Goal: Information Seeking & Learning: Learn about a topic

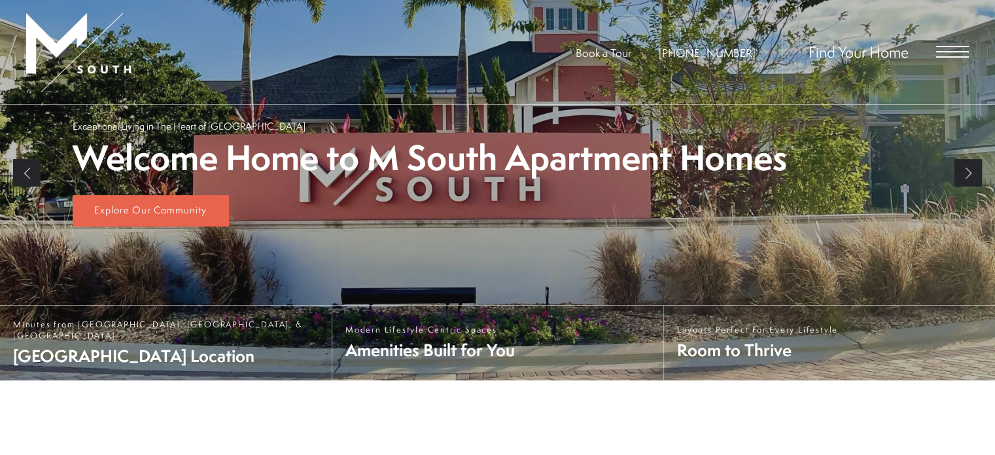
scroll to position [246, 0]
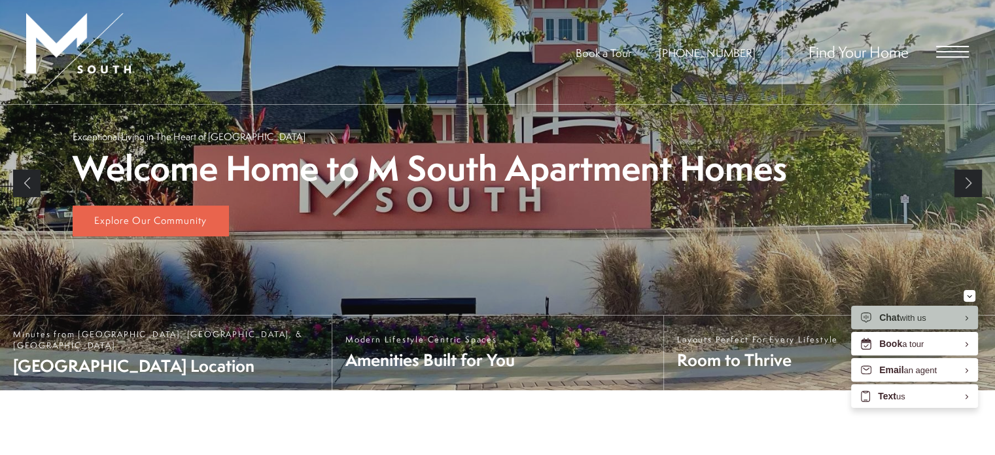
click at [949, 54] on span "Open Menu" at bounding box center [952, 52] width 33 height 12
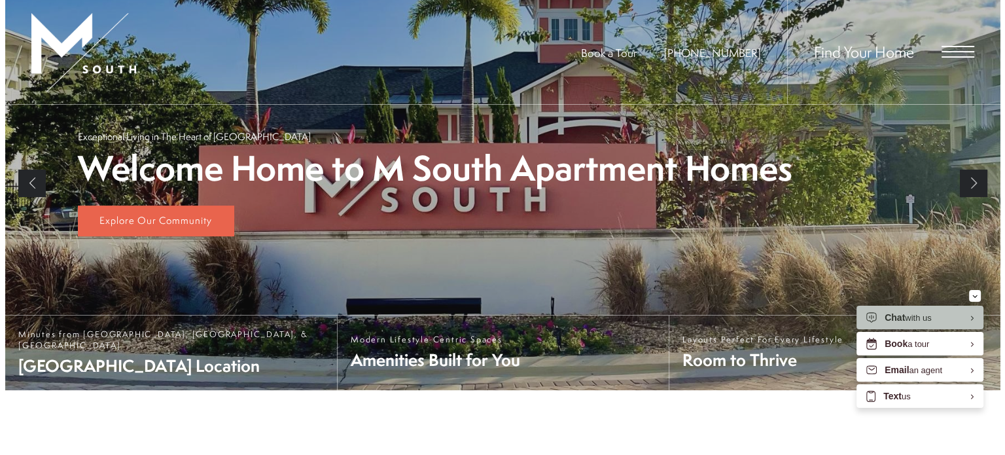
scroll to position [0, 0]
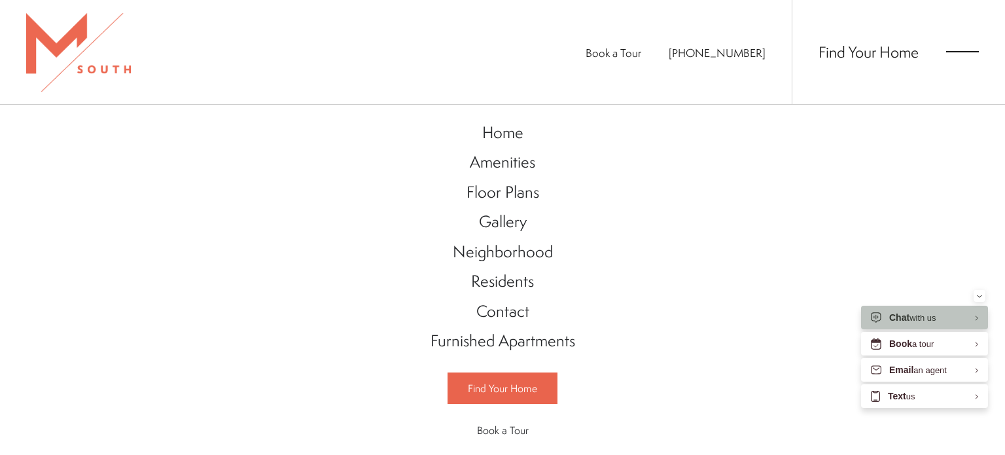
click at [786, 280] on div "Home Amenities Floor Plans Gallery Neighborhood Residents Contact" at bounding box center [502, 280] width 1005 height 350
click at [86, 79] on div at bounding box center [78, 52] width 105 height 104
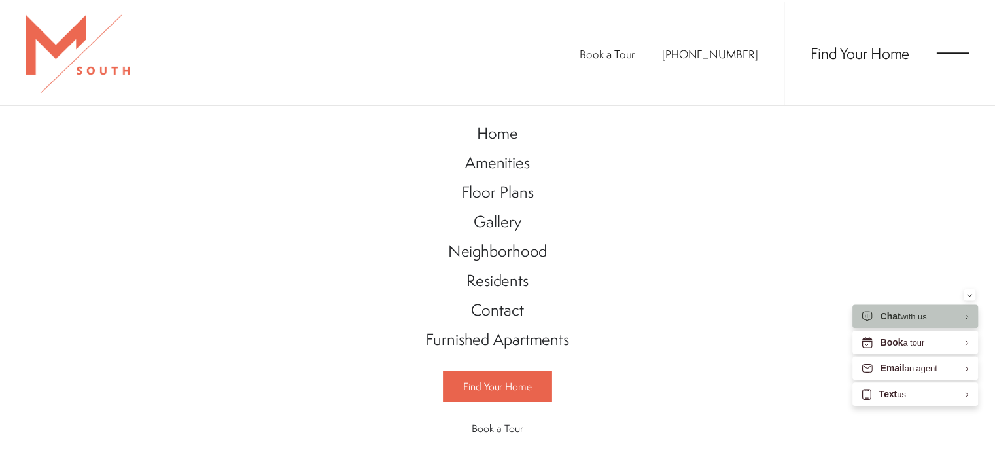
scroll to position [246, 0]
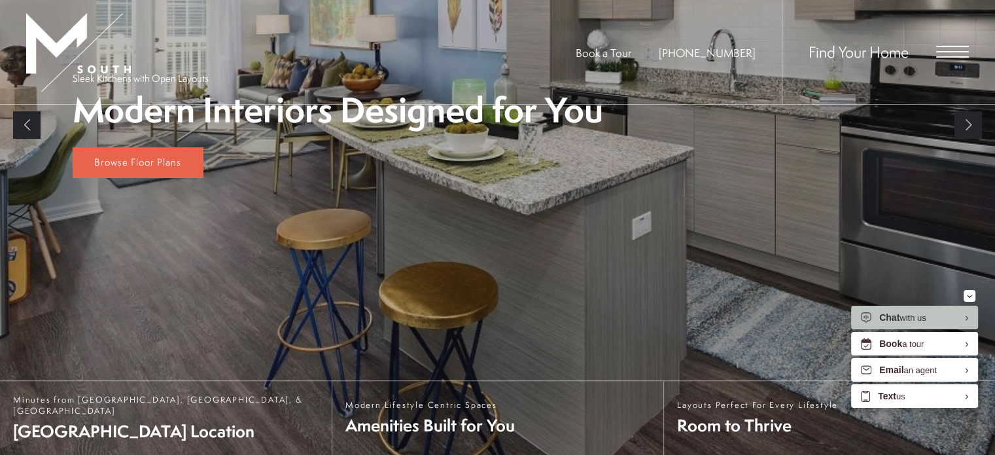
click at [948, 56] on span "Open Menu" at bounding box center [952, 52] width 33 height 12
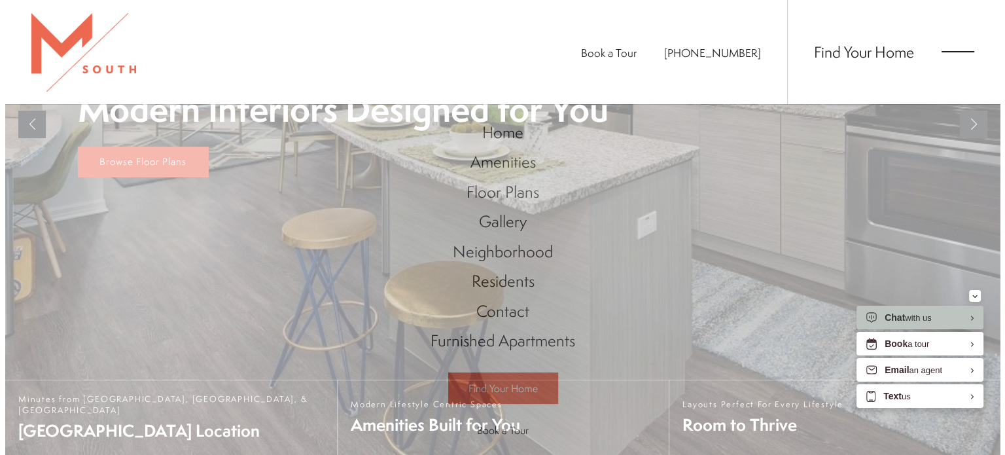
scroll to position [0, 0]
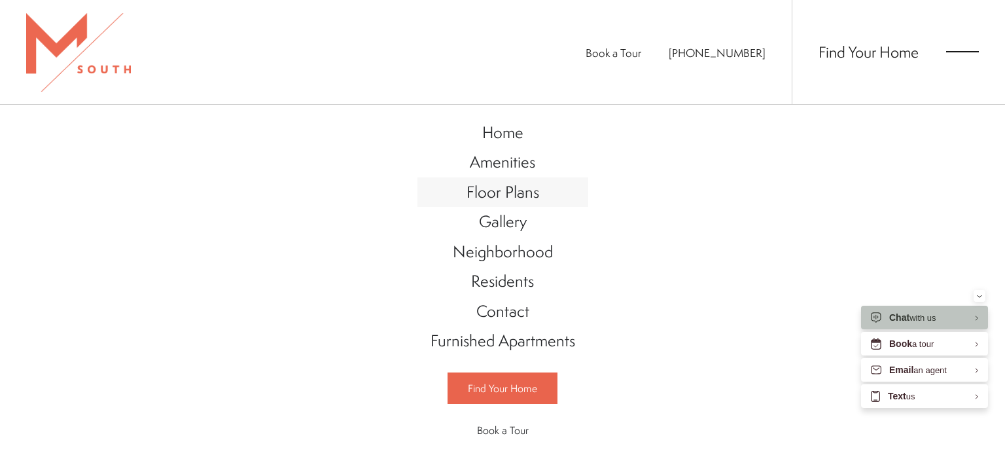
click at [498, 185] on span "Floor Plans" at bounding box center [503, 192] width 73 height 22
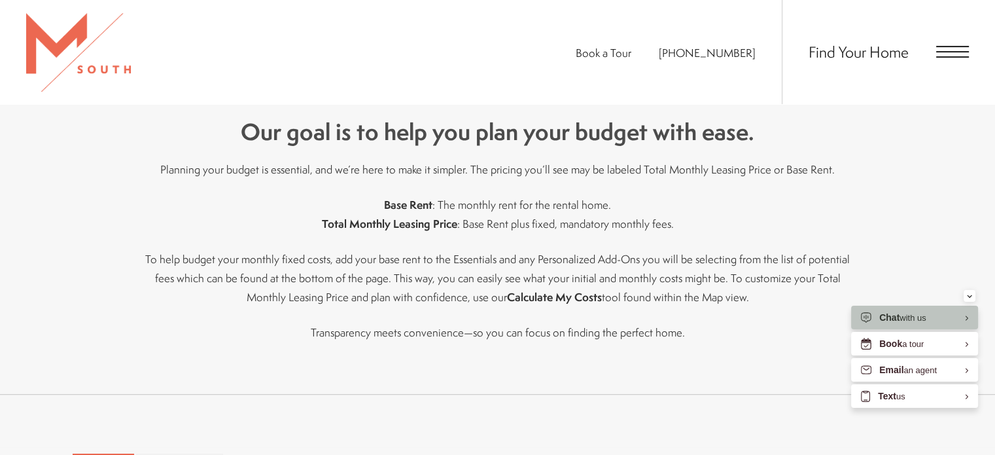
scroll to position [524, 0]
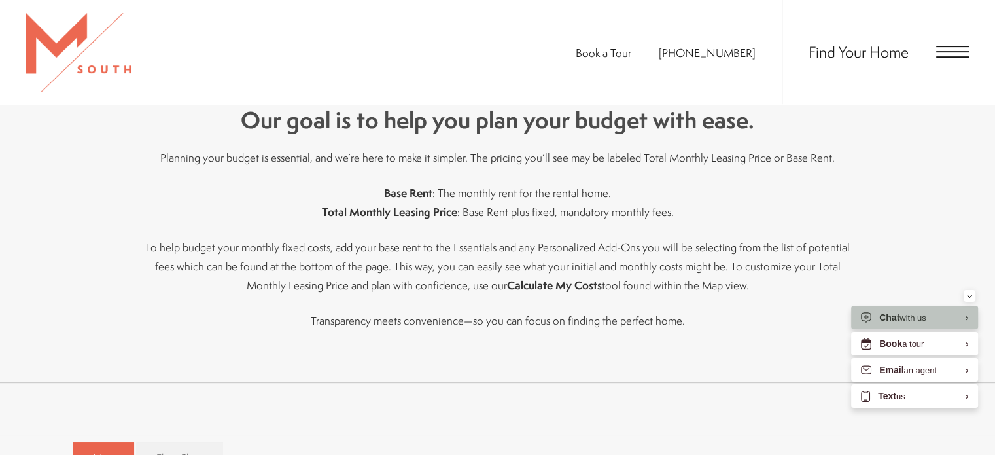
click at [946, 42] on div "Find Your Home" at bounding box center [875, 52] width 187 height 104
click at [943, 49] on span "Open Menu" at bounding box center [952, 52] width 33 height 12
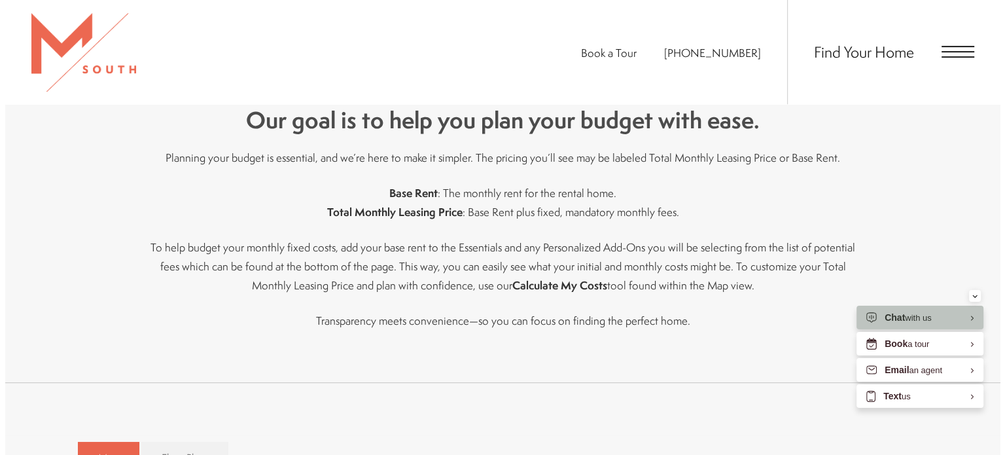
scroll to position [0, 0]
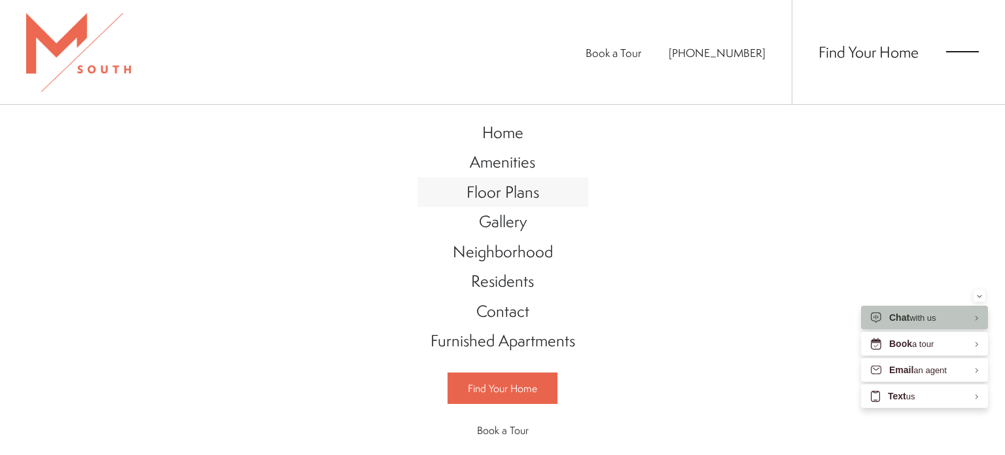
click at [468, 191] on span "Floor Plans" at bounding box center [503, 192] width 73 height 22
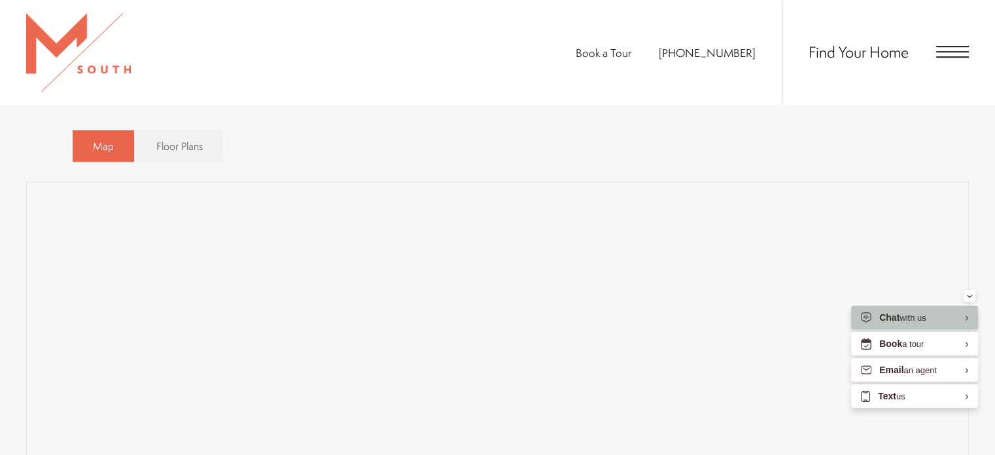
scroll to position [851, 0]
click at [169, 128] on span "Floor Plans" at bounding box center [179, 130] width 46 height 15
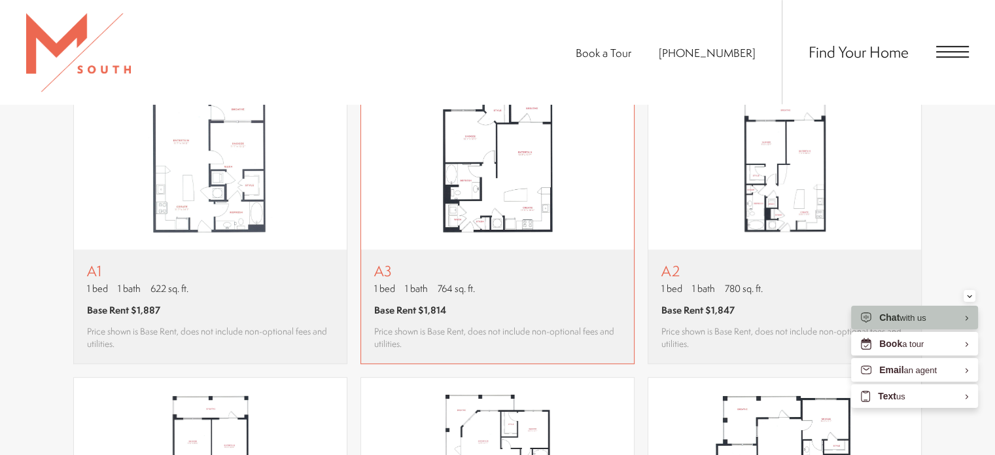
scroll to position [916, 0]
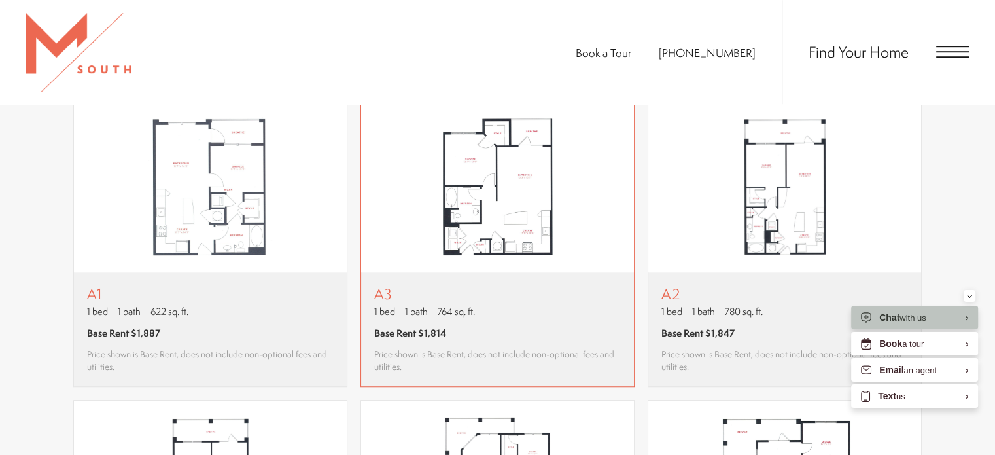
click at [448, 315] on span "764 sq. ft." at bounding box center [456, 311] width 37 height 14
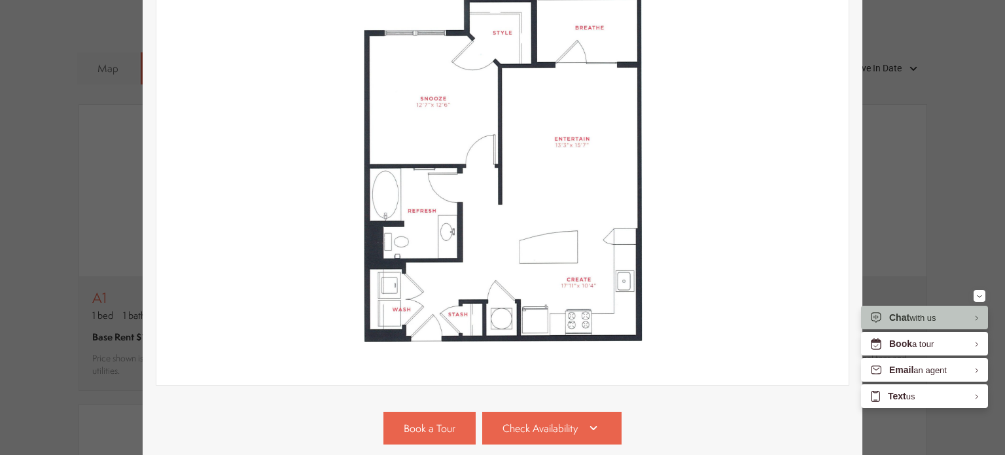
scroll to position [324, 0]
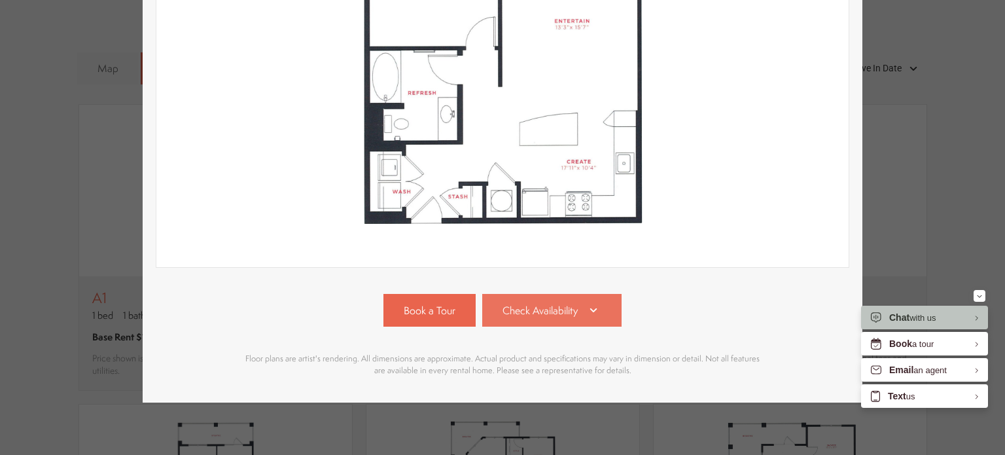
click at [531, 303] on span "Check Availability" at bounding box center [540, 310] width 75 height 15
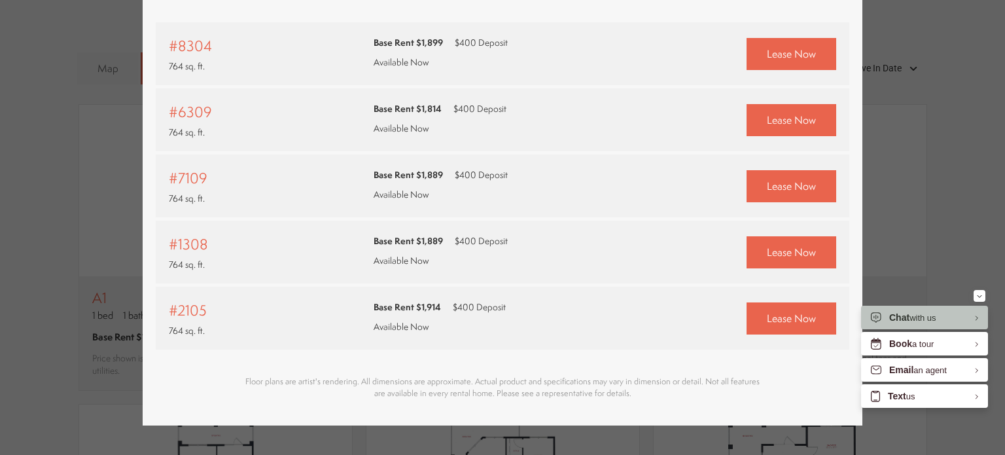
scroll to position [647, 0]
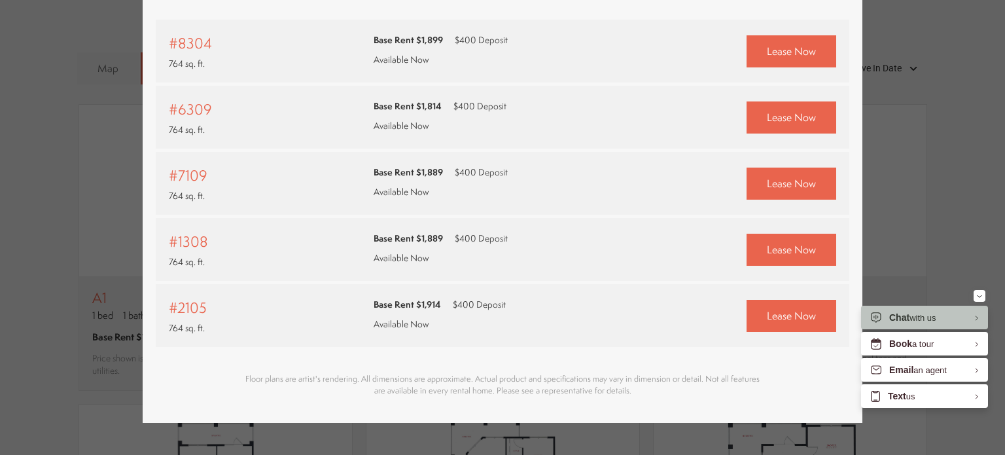
drag, startPoint x: 372, startPoint y: 262, endPoint x: 307, endPoint y: 290, distance: 70.6
click at [307, 290] on div "#2105 764 sq. ft. Base Rent $1,914 $400 Deposit Available Now" at bounding box center [503, 315] width 694 height 63
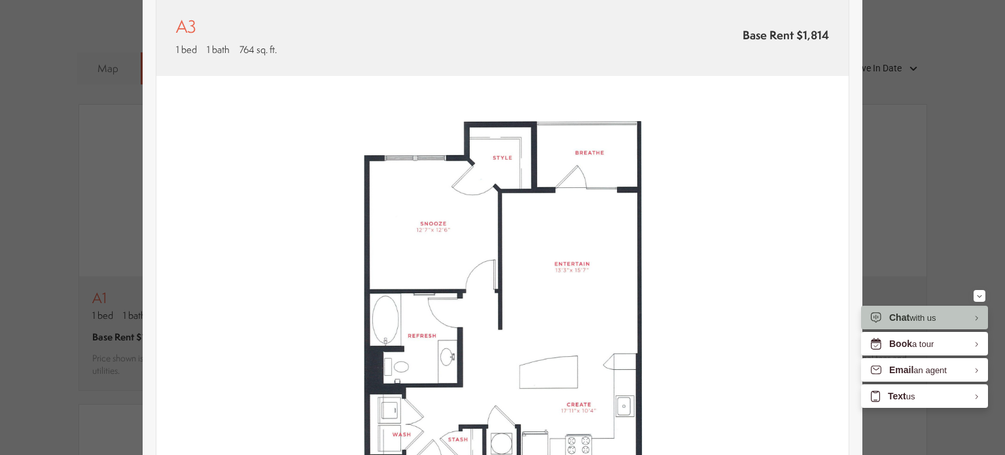
scroll to position [0, 0]
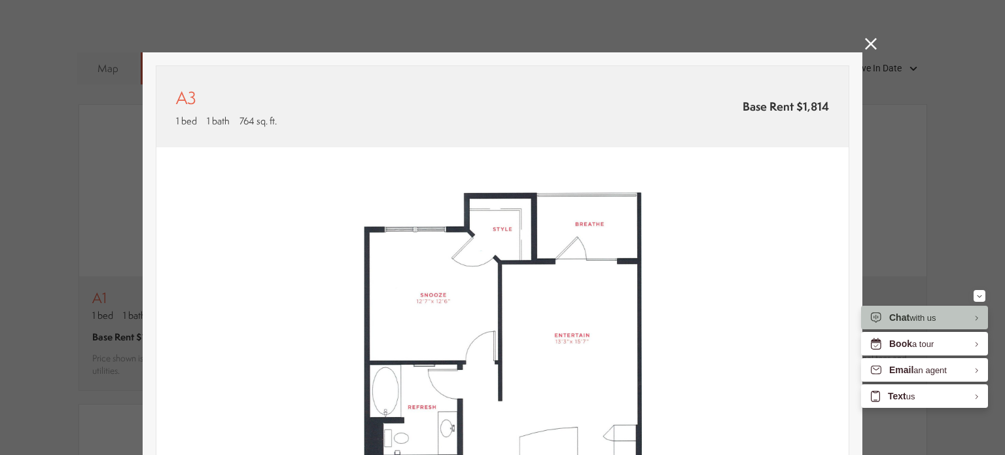
click at [868, 46] on icon at bounding box center [871, 44] width 12 height 12
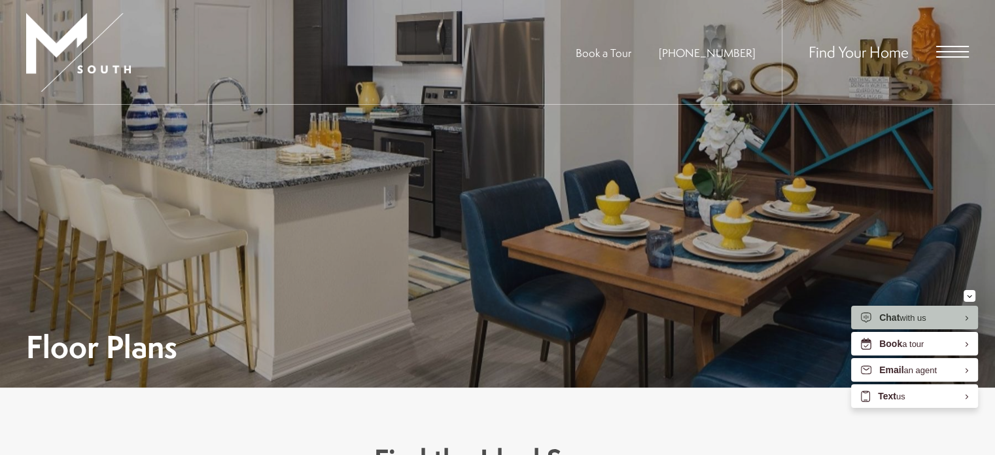
click at [964, 48] on span "Open Menu" at bounding box center [952, 52] width 33 height 12
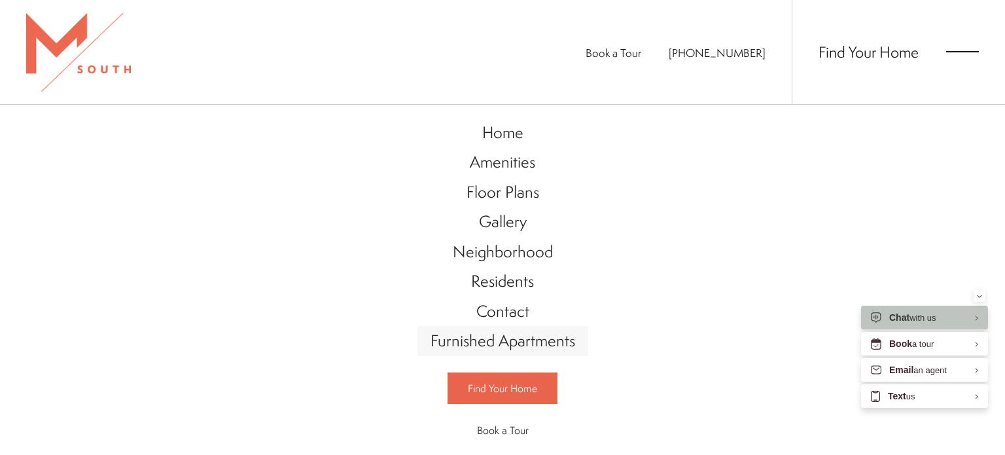
click at [472, 342] on span "Furnished Apartments" at bounding box center [503, 340] width 145 height 22
click at [657, 99] on ul "Book a Tour 813-570-8014" at bounding box center [689, 52] width 206 height 104
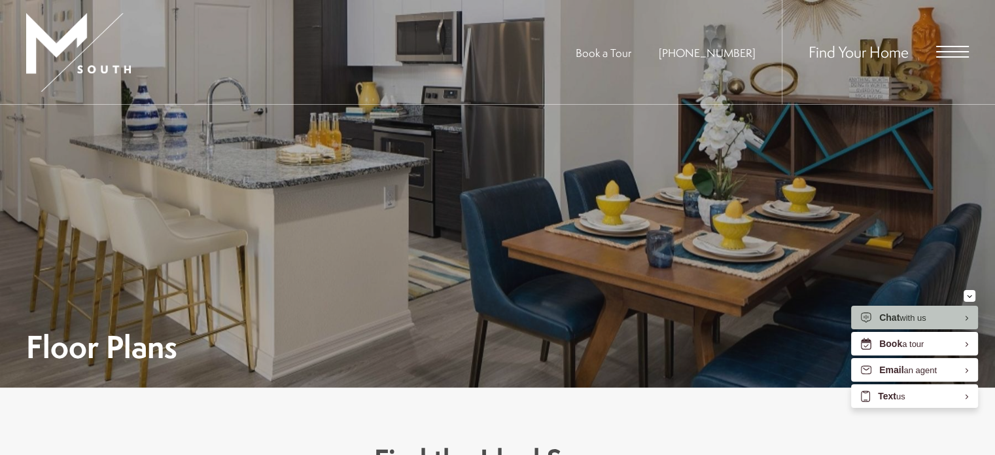
click at [955, 50] on span "Open Menu" at bounding box center [952, 52] width 33 height 12
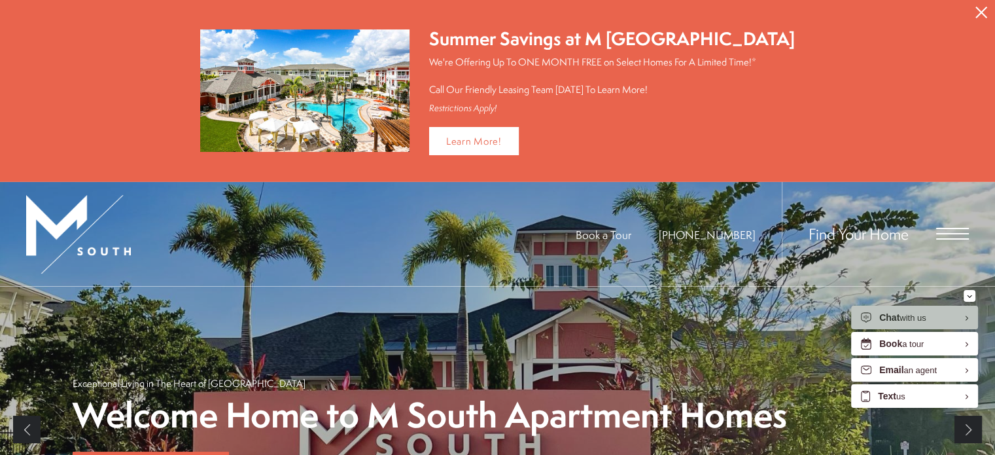
click at [982, 5] on button "Proceed To Website" at bounding box center [981, 12] width 27 height 25
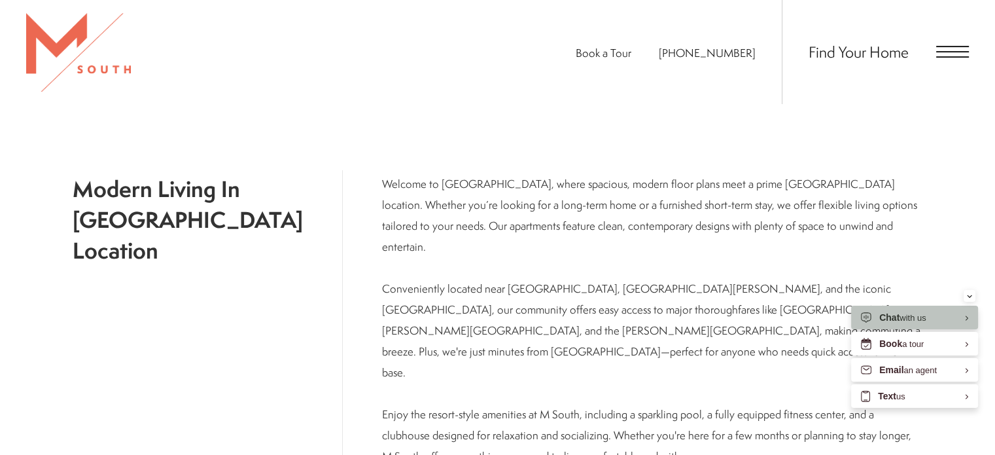
scroll to position [262, 0]
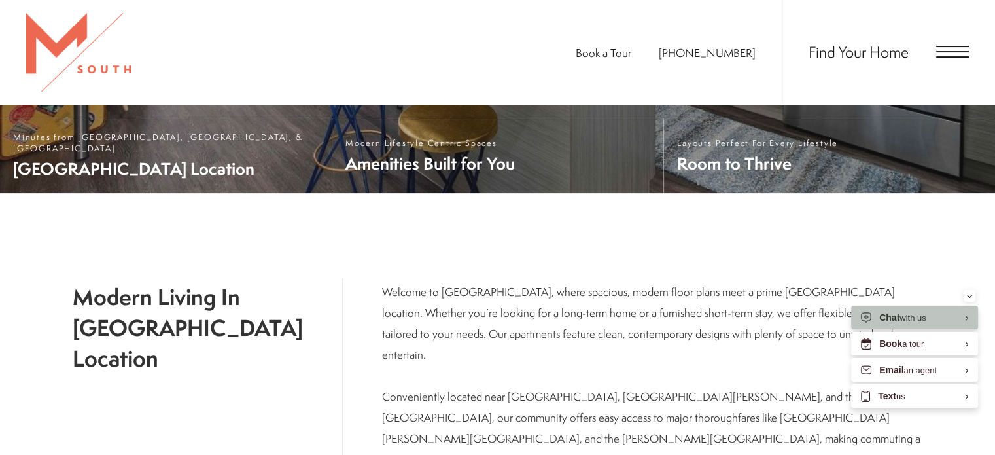
click at [935, 58] on div "Find Your Home" at bounding box center [875, 52] width 187 height 104
click at [944, 52] on span "Open Menu" at bounding box center [952, 51] width 33 height 1
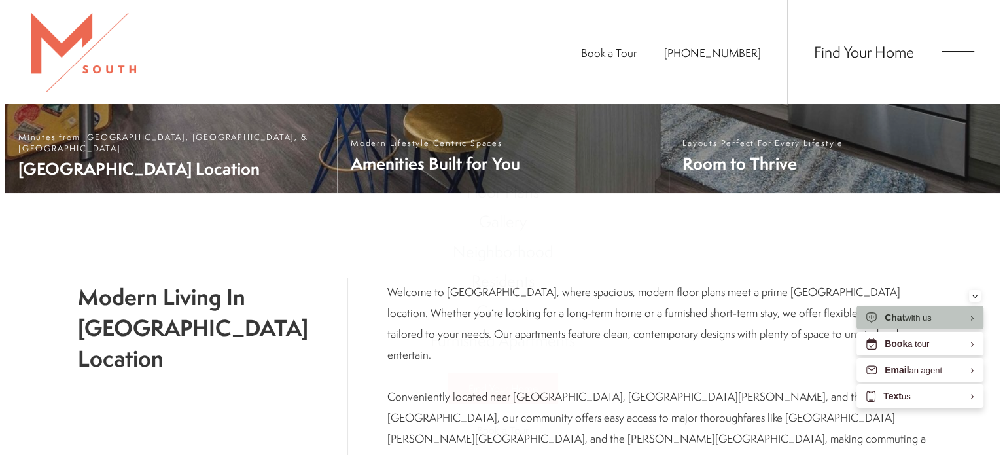
scroll to position [0, 0]
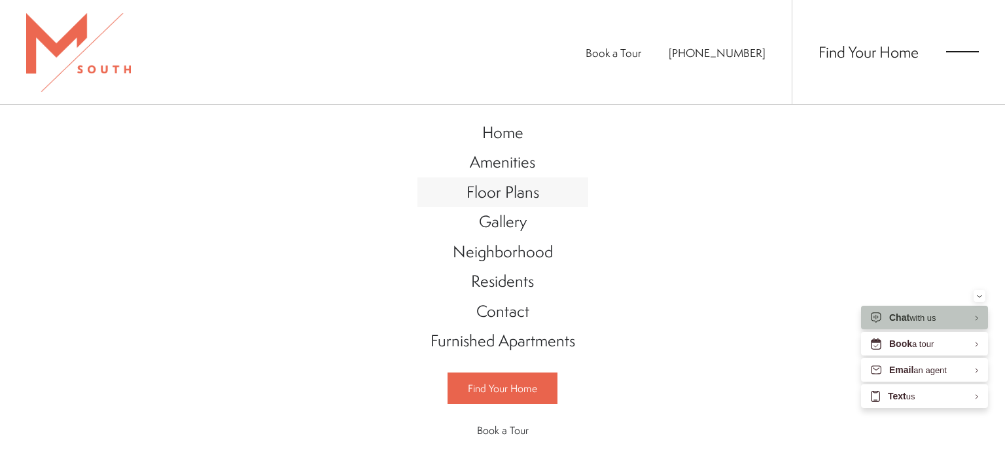
click at [503, 187] on span "Floor Plans" at bounding box center [503, 192] width 73 height 22
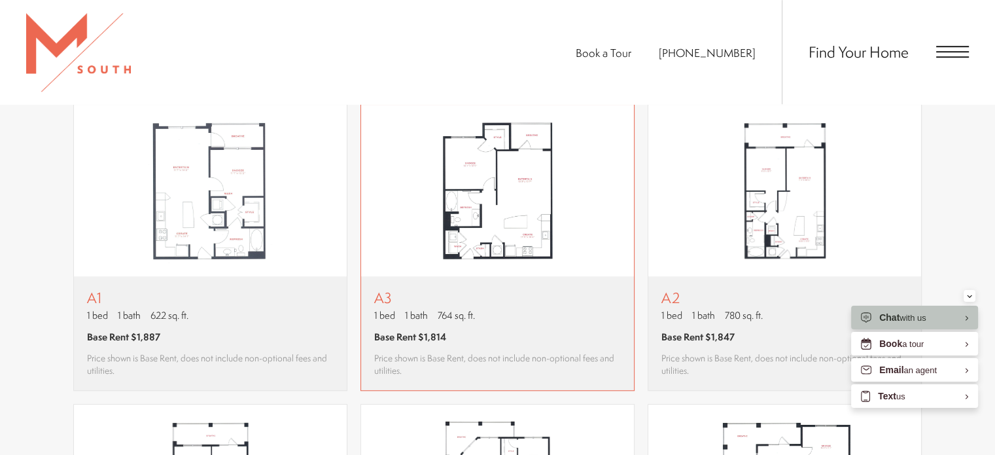
scroll to position [847, 0]
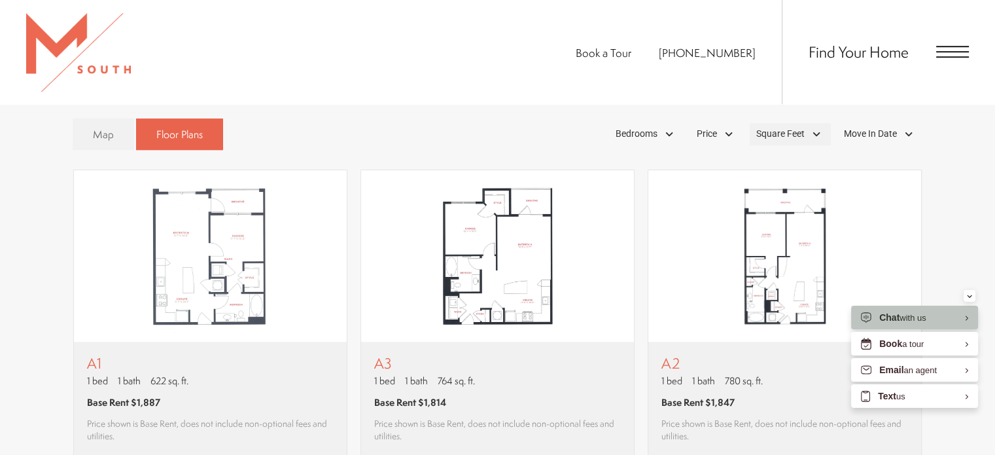
click at [792, 128] on span "Square Feet" at bounding box center [781, 134] width 48 height 14
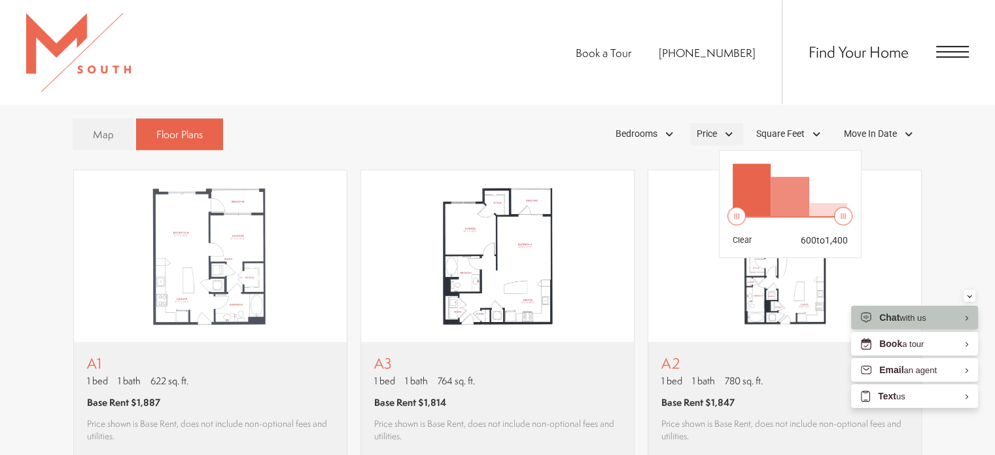
click at [705, 132] on span "Price" at bounding box center [707, 134] width 20 height 14
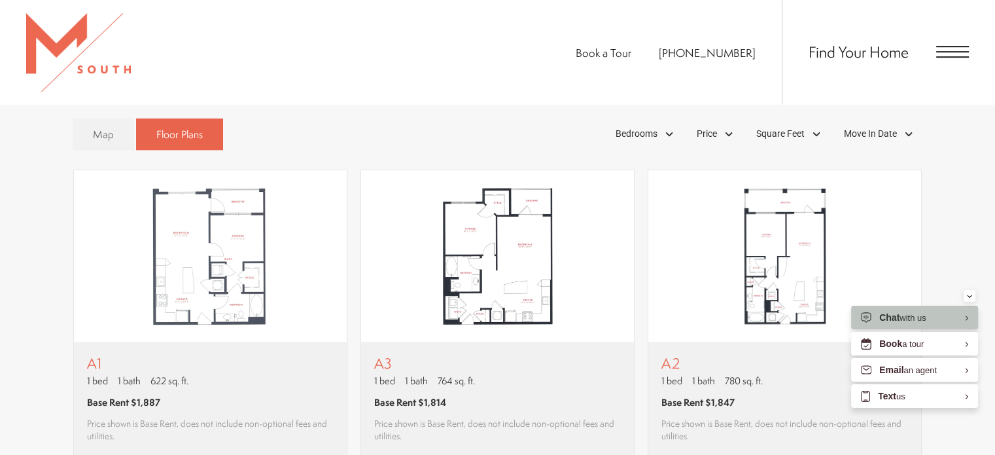
click at [561, 138] on div "Map Floor Plans Bedrooms 1 Bedroom 2 Bedroom 3 Bedroom" at bounding box center [498, 134] width 851 height 45
click at [864, 132] on span "Move In Date" at bounding box center [870, 134] width 53 height 14
click at [948, 165] on div at bounding box center [948, 163] width 21 height 21
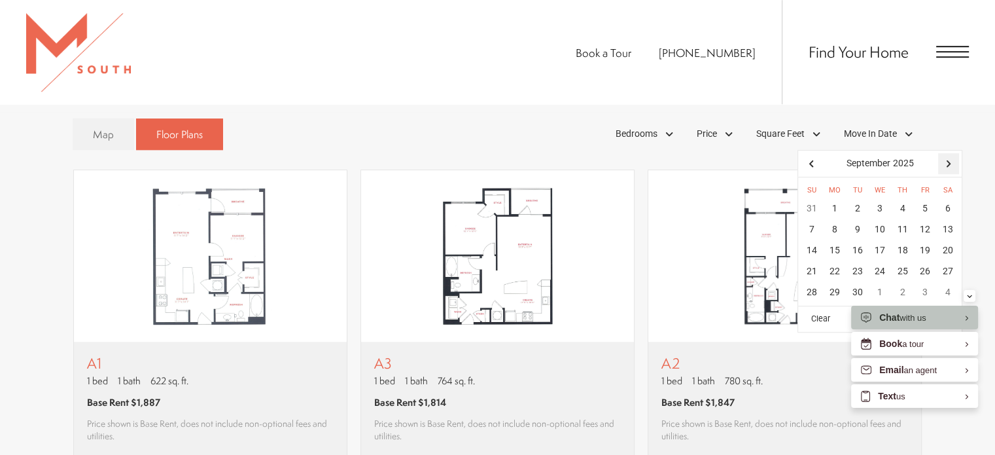
click at [948, 165] on div at bounding box center [948, 163] width 21 height 21
